Goal: Transaction & Acquisition: Purchase product/service

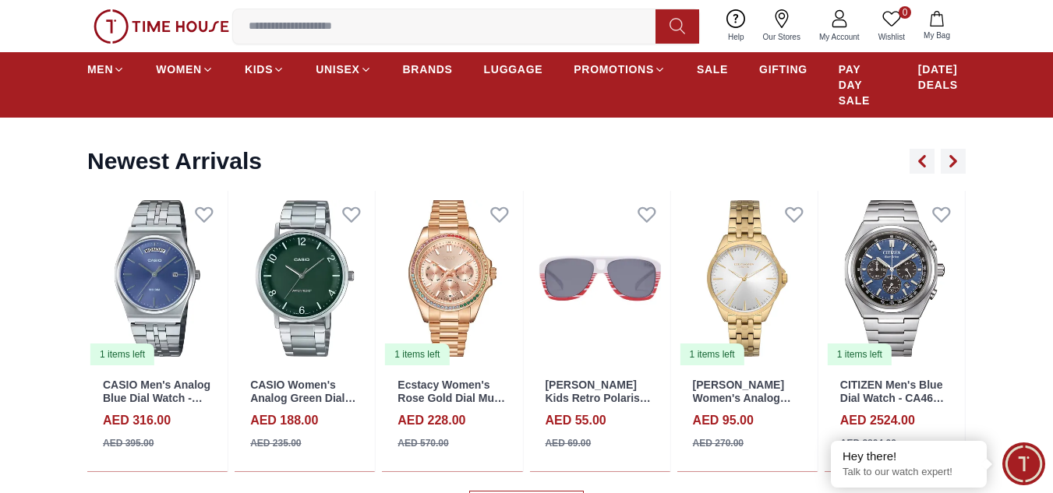
scroll to position [1739, 0]
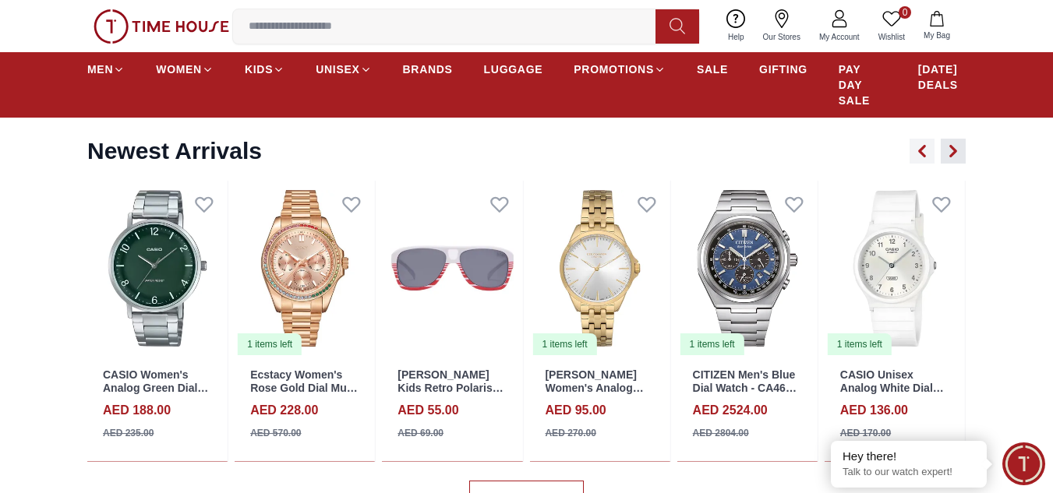
click at [951, 151] on icon "button" at bounding box center [953, 151] width 12 height 12
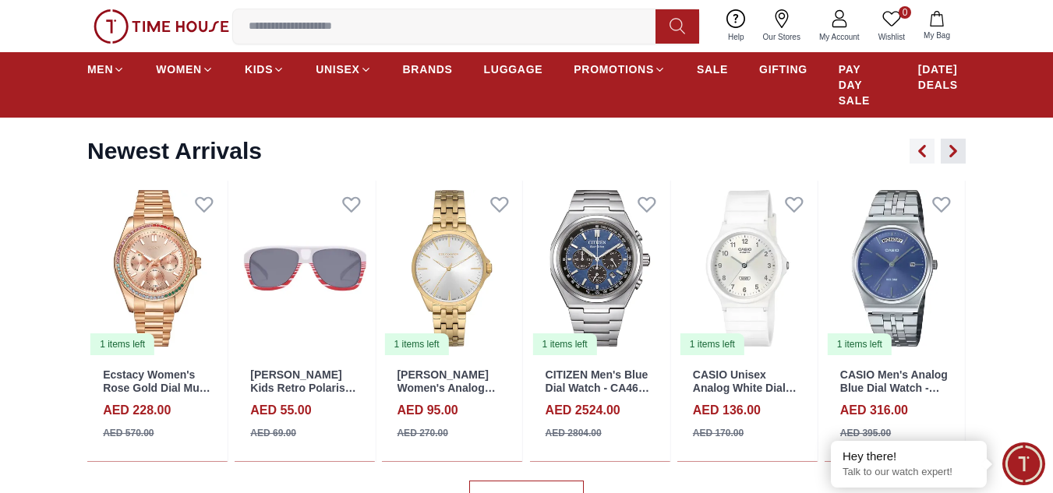
click at [951, 151] on icon "button" at bounding box center [953, 151] width 12 height 12
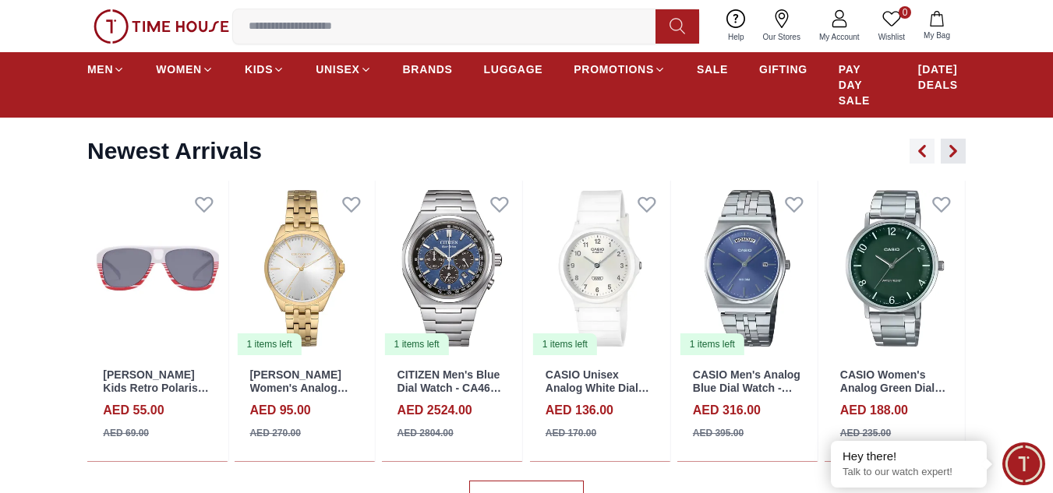
click at [951, 151] on icon "button" at bounding box center [953, 151] width 12 height 12
